Goal: Task Accomplishment & Management: Use online tool/utility

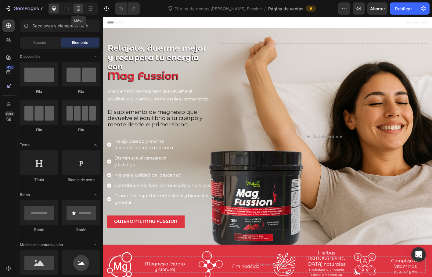
click at [77, 9] on icon at bounding box center [78, 8] width 6 height 6
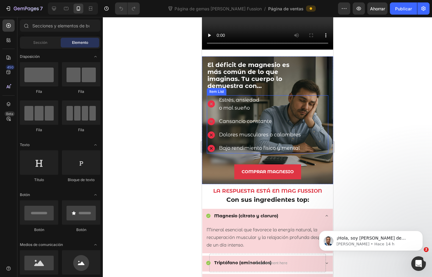
scroll to position [701, 0]
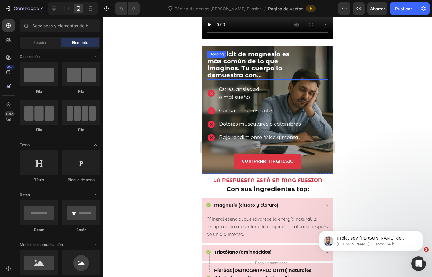
click at [229, 51] on div "El déficit de magnesio es más común de lo que imaginas. Tu cuerpo lo demuestra …" at bounding box center [266, 65] width 121 height 29
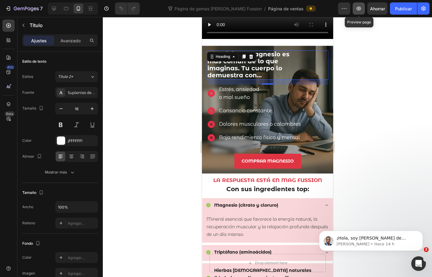
click at [357, 9] on icon "button" at bounding box center [359, 8] width 6 height 6
click at [52, 10] on icon at bounding box center [54, 8] width 6 height 6
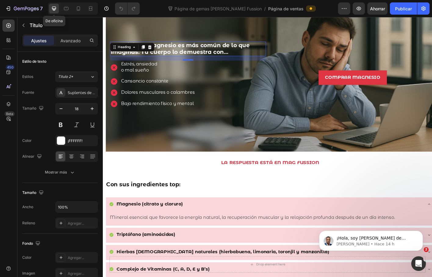
scroll to position [838, 0]
click at [76, 9] on icon at bounding box center [78, 8] width 6 height 6
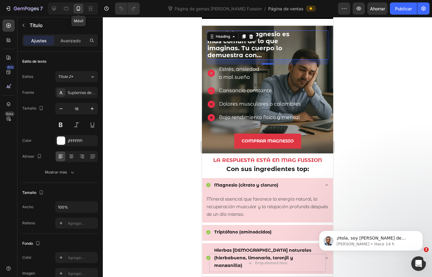
scroll to position [707, 0]
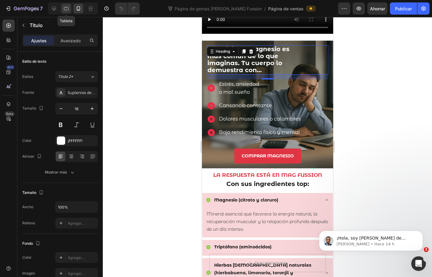
click at [66, 9] on icon at bounding box center [66, 8] width 6 height 6
type input "46"
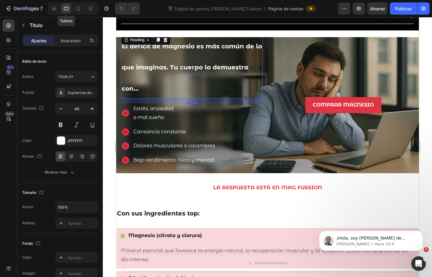
scroll to position [769, 0]
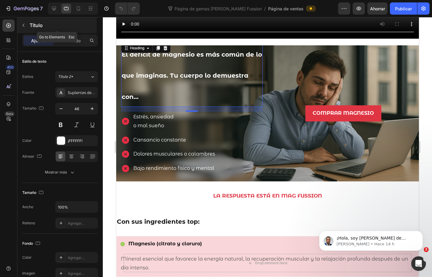
click at [26, 24] on button "button" at bounding box center [24, 25] width 10 height 10
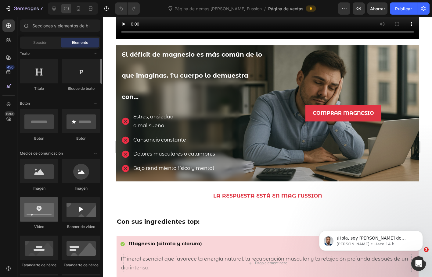
scroll to position [152, 0]
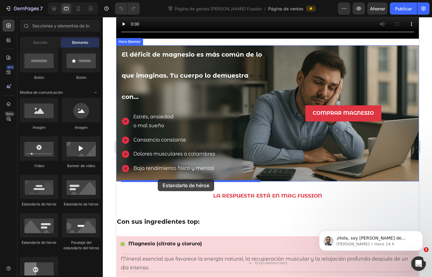
drag, startPoint x: 190, startPoint y: 207, endPoint x: 157, endPoint y: 180, distance: 43.1
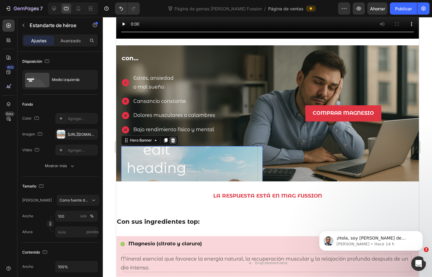
click at [176, 138] on div at bounding box center [172, 140] width 7 height 7
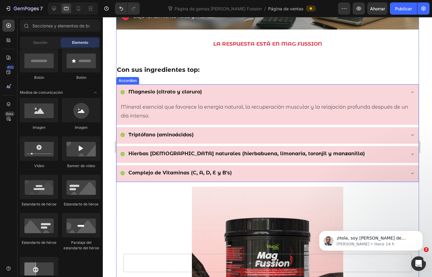
scroll to position [921, 0]
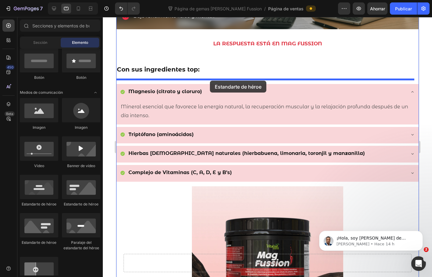
drag, startPoint x: 191, startPoint y: 207, endPoint x: 209, endPoint y: 81, distance: 127.9
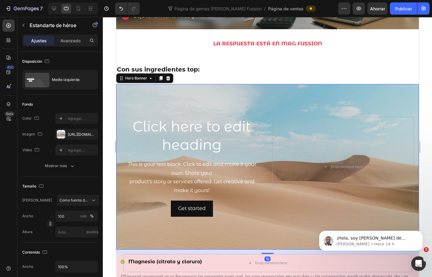
click at [313, 91] on div "Background Image" at bounding box center [267, 167] width 302 height 166
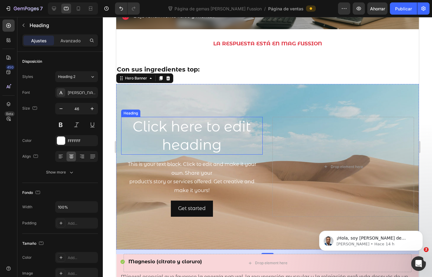
click at [170, 131] on h2 "Click here to edit heading" at bounding box center [191, 136] width 141 height 38
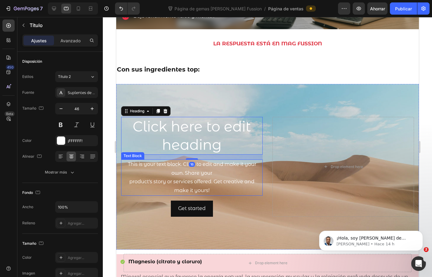
click at [181, 164] on div "This is your text block. Click to edit and make it your own. Share your product…" at bounding box center [191, 178] width 141 height 36
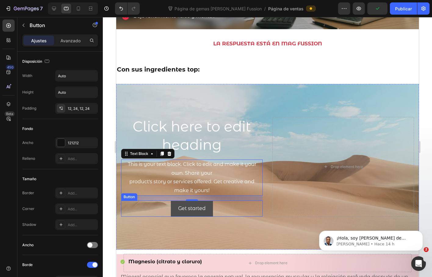
click at [172, 206] on button "Get started" at bounding box center [191, 209] width 42 height 16
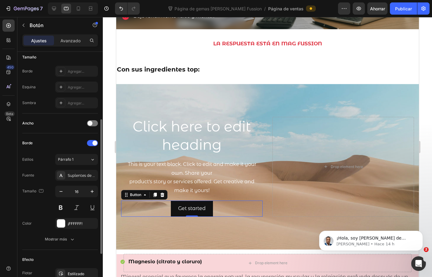
scroll to position [194, 0]
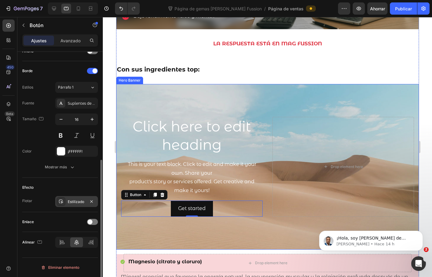
click at [72, 203] on font "Estilizado" at bounding box center [76, 202] width 16 height 5
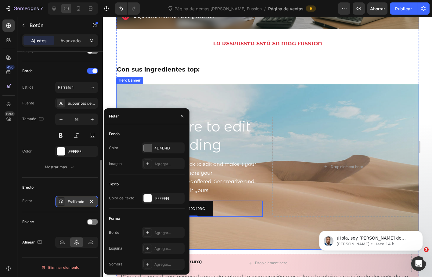
click at [72, 203] on font "Estilizado" at bounding box center [76, 202] width 16 height 5
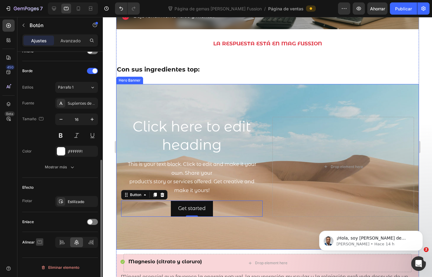
click at [41, 243] on icon "button" at bounding box center [40, 242] width 6 height 6
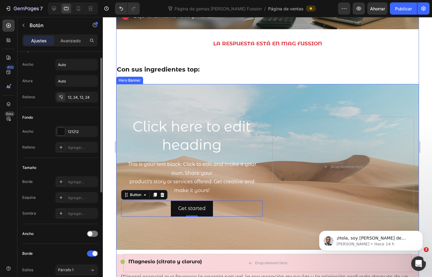
scroll to position [0, 0]
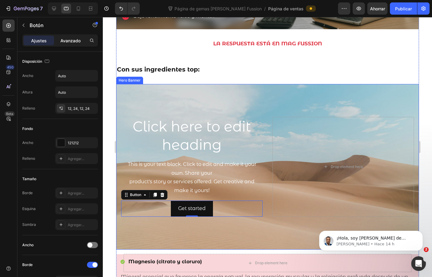
click at [64, 41] on font "Avanzado" at bounding box center [70, 40] width 20 height 5
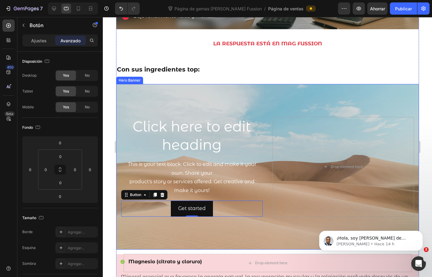
scroll to position [164, 0]
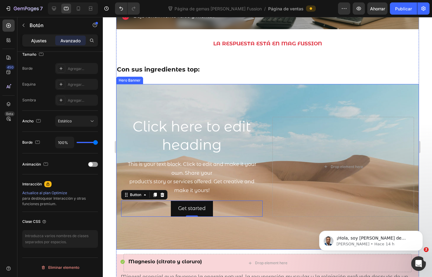
click at [40, 42] on font "Ajustes" at bounding box center [39, 40] width 16 height 5
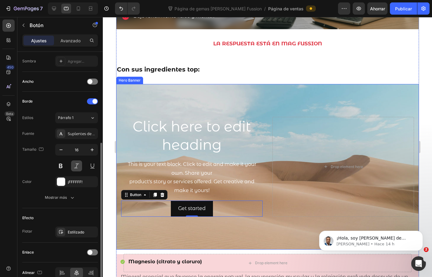
scroll to position [194, 0]
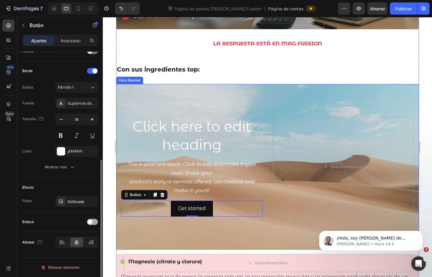
click at [91, 223] on span at bounding box center [90, 222] width 5 height 5
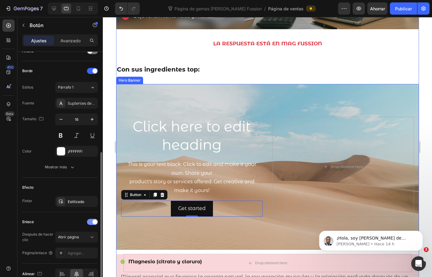
scroll to position [225, 0]
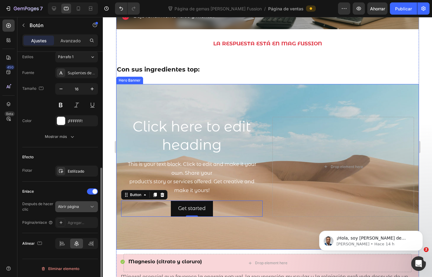
click at [82, 206] on div "Abrir página" at bounding box center [73, 206] width 31 height 5
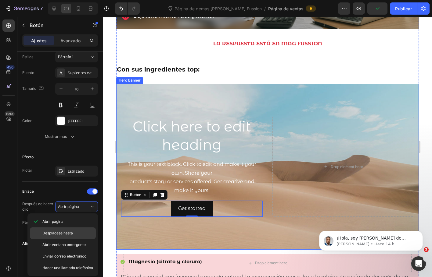
click at [64, 235] on font "Desplácese hasta" at bounding box center [57, 233] width 30 height 5
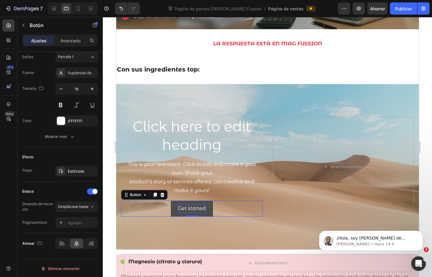
click at [196, 205] on div "Get started" at bounding box center [191, 209] width 27 height 9
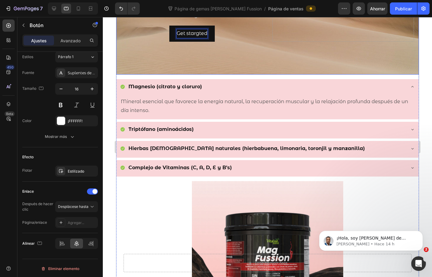
scroll to position [1104, 0]
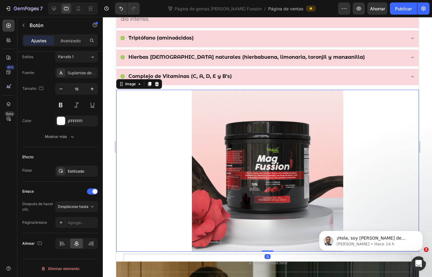
click at [270, 129] on img at bounding box center [267, 171] width 151 height 162
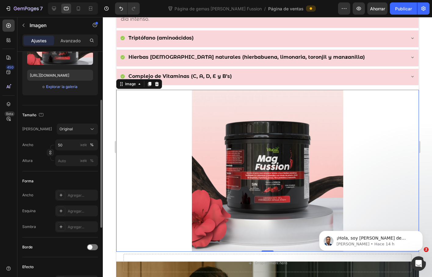
scroll to position [217, 0]
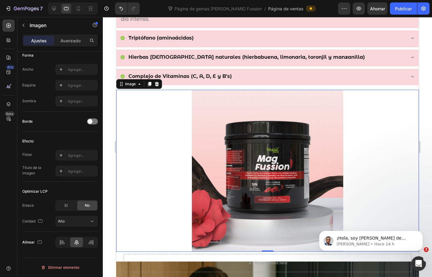
click at [229, 159] on img at bounding box center [267, 171] width 151 height 162
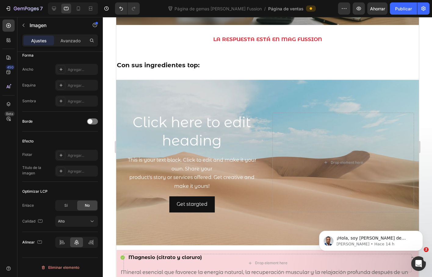
scroll to position [799, 0]
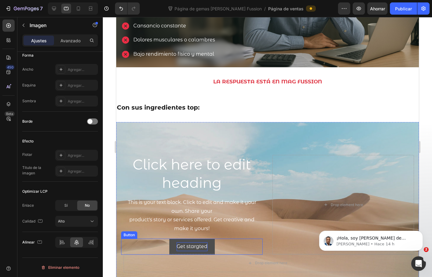
click at [196, 243] on p "Get stargted" at bounding box center [191, 247] width 31 height 9
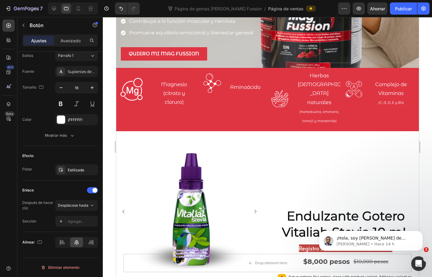
scroll to position [220, 0]
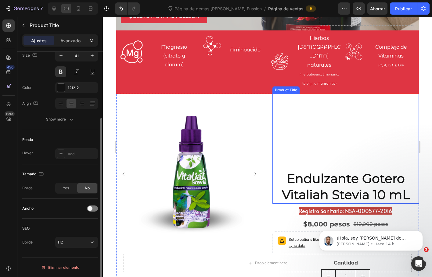
click at [342, 127] on div "Endulzante Gotero Vitaliah Stevia 10 mL Product Title" at bounding box center [345, 149] width 146 height 110
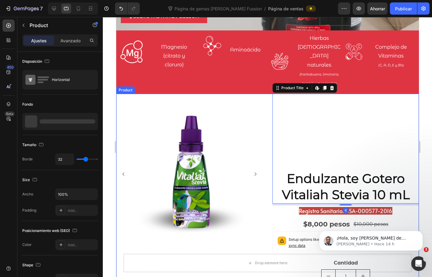
click at [264, 94] on div "Product Images Endulzante Gotero Vitaliah Stevia 10 mL Product Title Edit conte…" at bounding box center [267, 197] width 302 height 207
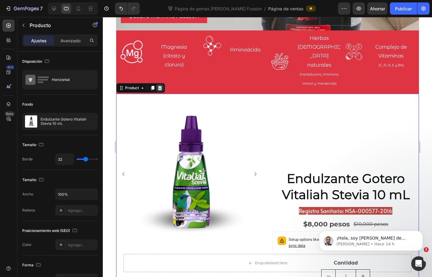
click at [162, 86] on icon at bounding box center [159, 88] width 5 height 5
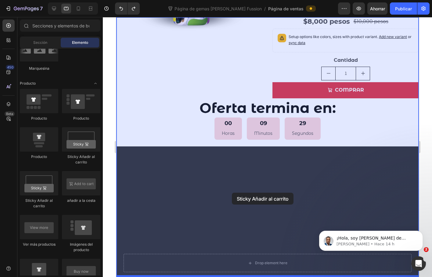
scroll to position [504, 0]
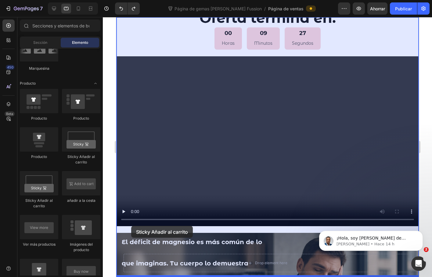
drag, startPoint x: 188, startPoint y: 159, endPoint x: 131, endPoint y: 226, distance: 88.9
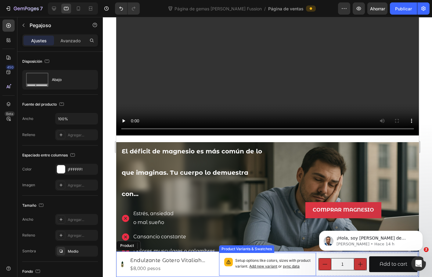
scroll to position [596, 0]
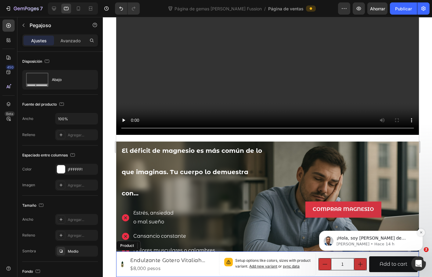
click at [420, 234] on icon "Descartar notificación" at bounding box center [420, 232] width 3 height 3
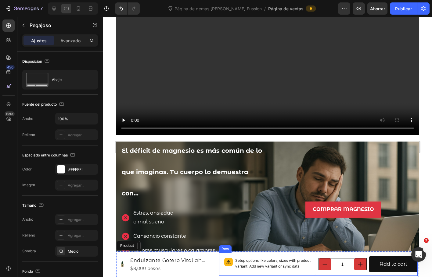
click at [403, 253] on div "Add to cart Add to Cart" at bounding box center [393, 264] width 48 height 23
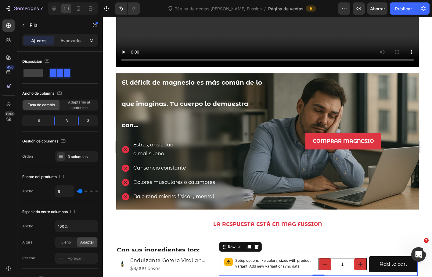
scroll to position [718, 0]
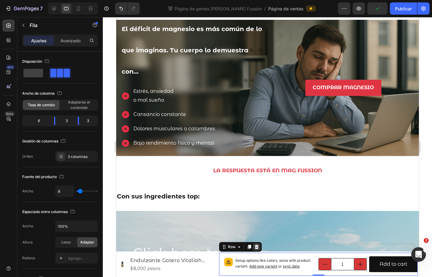
click at [254, 245] on icon at bounding box center [256, 247] width 4 height 4
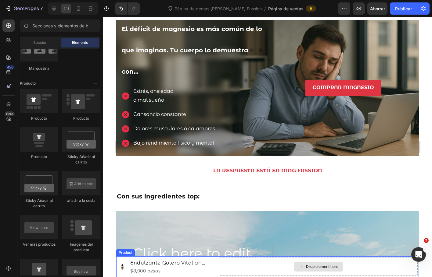
click at [320, 264] on div "Drop element here" at bounding box center [317, 267] width 49 height 10
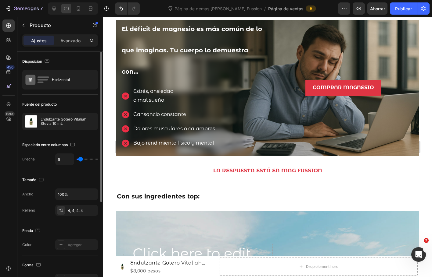
scroll to position [30, 0]
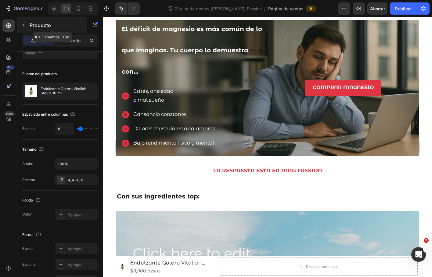
click at [26, 26] on button "button" at bounding box center [24, 25] width 10 height 10
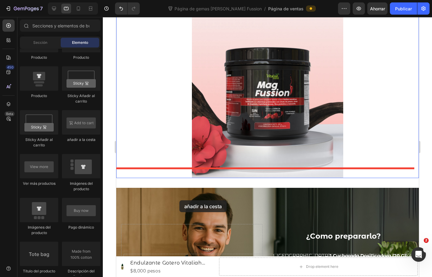
scroll to position [1236, 0]
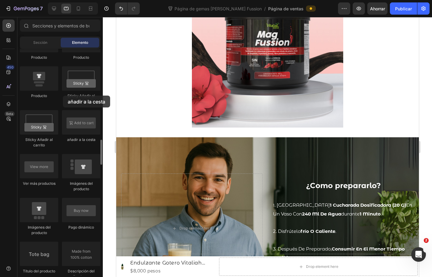
drag, startPoint x: 73, startPoint y: 122, endPoint x: 62, endPoint y: 95, distance: 29.8
click at [62, 95] on div "Producto Producto Producto Sticky Añadir al carrito Sticky Añadir al carrito añ…" at bounding box center [60, 261] width 81 height 466
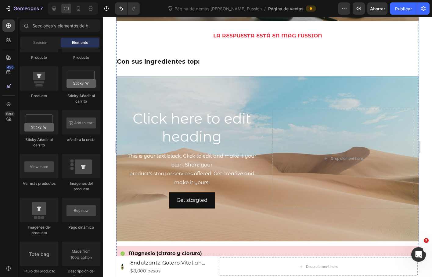
scroll to position [779, 0]
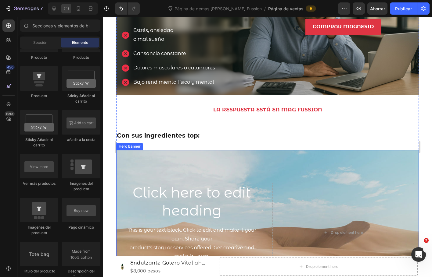
click at [359, 153] on div "Background Image" at bounding box center [267, 233] width 302 height 166
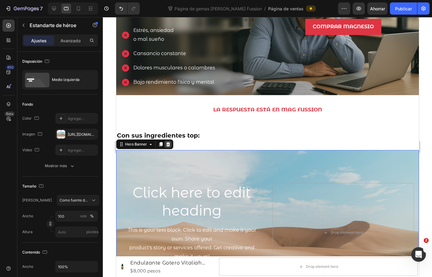
click at [169, 142] on icon at bounding box center [167, 144] width 5 height 5
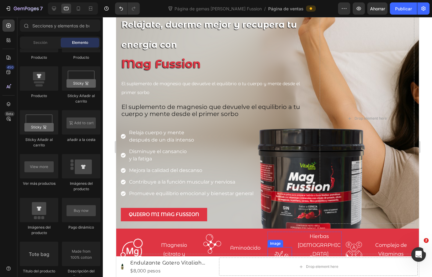
scroll to position [183, 0]
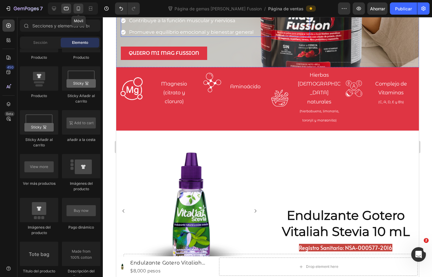
click at [79, 10] on icon at bounding box center [78, 8] width 3 height 4
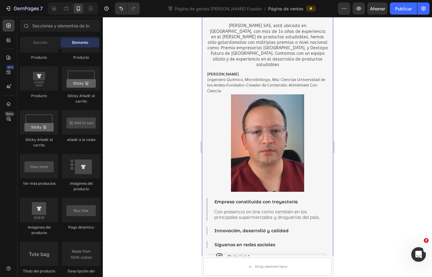
scroll to position [1405, 0]
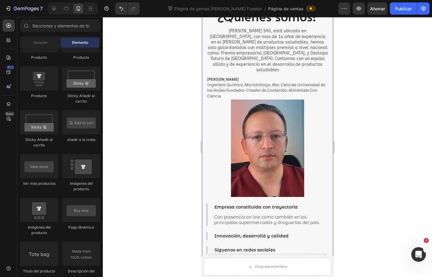
click at [203, 56] on div "¿Quiénes somos? Heading Vitaliah Stevia SAS, está ubicada en [GEOGRAPHIC_DATA],…" at bounding box center [267, 153] width 131 height 291
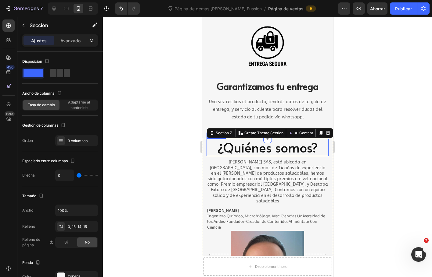
scroll to position [1313, 0]
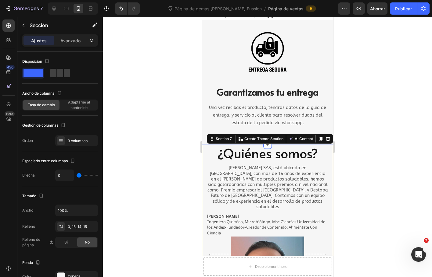
click at [344, 113] on div at bounding box center [267, 147] width 329 height 260
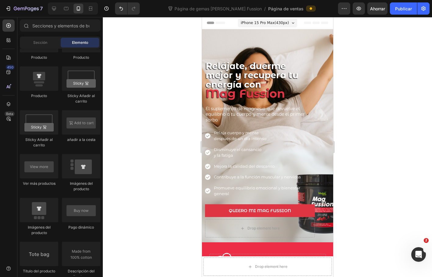
scroll to position [0, 0]
